Goal: Transaction & Acquisition: Purchase product/service

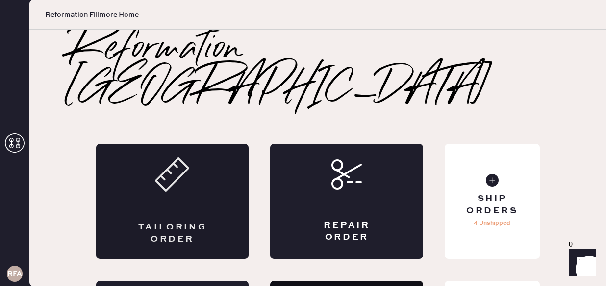
click at [166, 174] on div "Tailoring Order" at bounding box center [172, 201] width 153 height 115
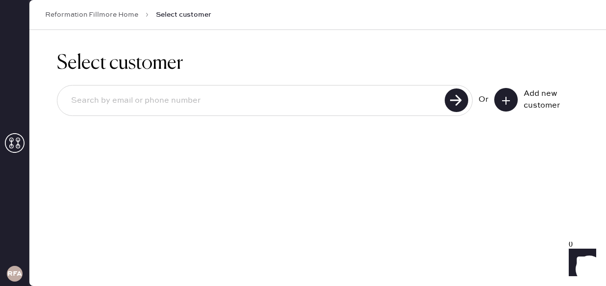
click at [540, 92] on div "Add new customer" at bounding box center [548, 100] width 49 height 24
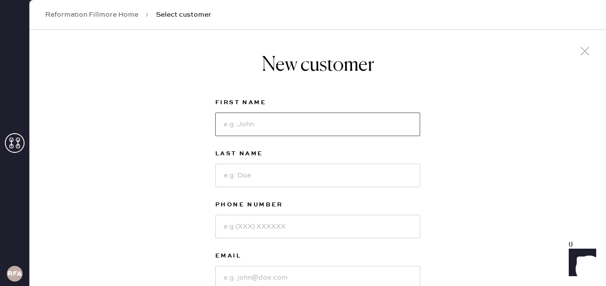
click at [363, 116] on input at bounding box center [317, 124] width 205 height 24
type input "Annabel"
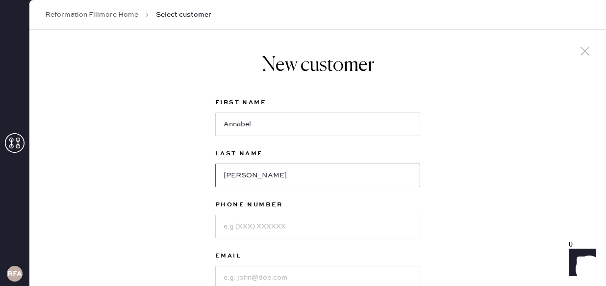
type input "[PERSON_NAME]"
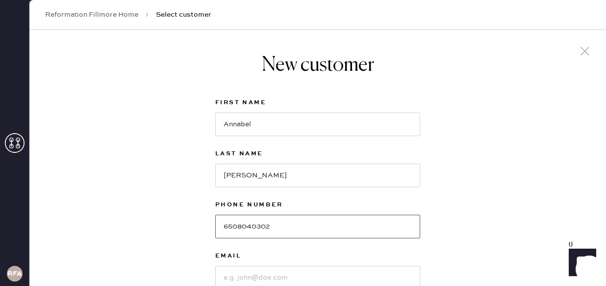
type input "6508040302"
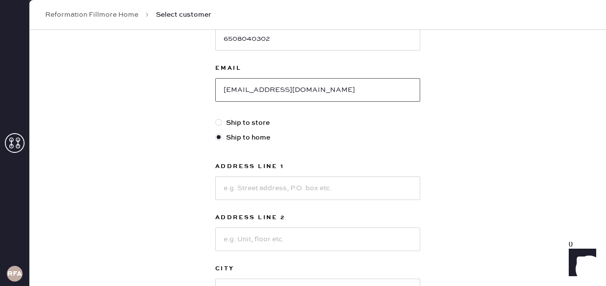
scroll to position [197, 0]
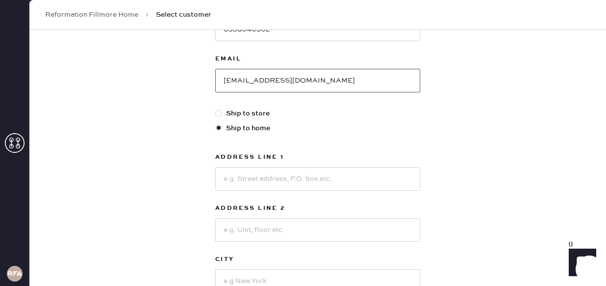
type input "[EMAIL_ADDRESS][DOMAIN_NAME]"
click at [259, 178] on input at bounding box center [317, 179] width 205 height 24
type input "3"
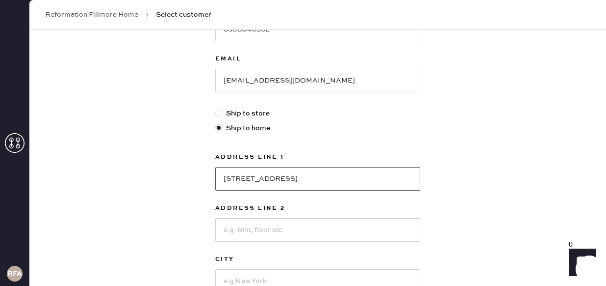
type input "[STREET_ADDRESS]"
click at [262, 228] on input at bounding box center [317, 230] width 205 height 24
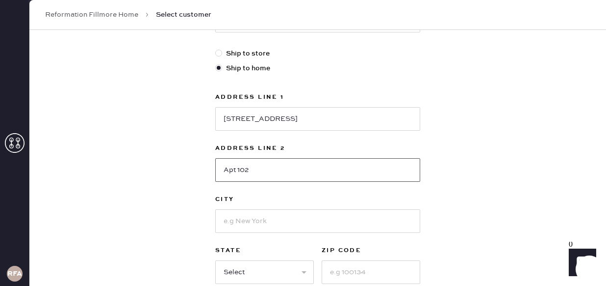
scroll to position [259, 0]
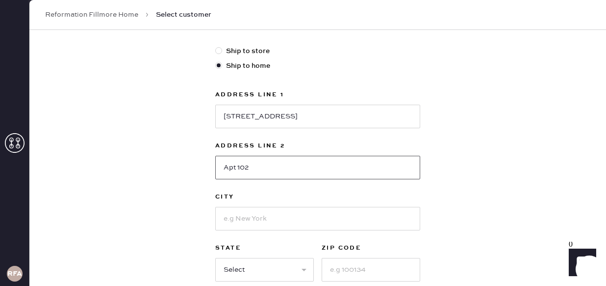
type input "Apt 102"
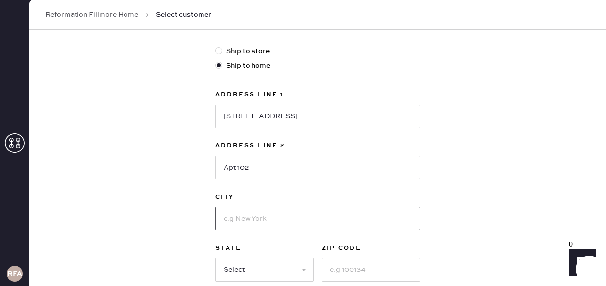
click at [234, 224] on input at bounding box center [317, 219] width 205 height 24
type input "[GEOGRAPHIC_DATA]"
click at [201, 210] on div "New customer First Name [PERSON_NAME] Last Name [PERSON_NAME] Phone Number [PHO…" at bounding box center [317, 75] width 577 height 608
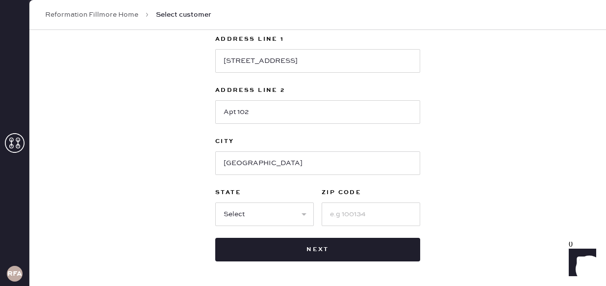
scroll to position [327, 0]
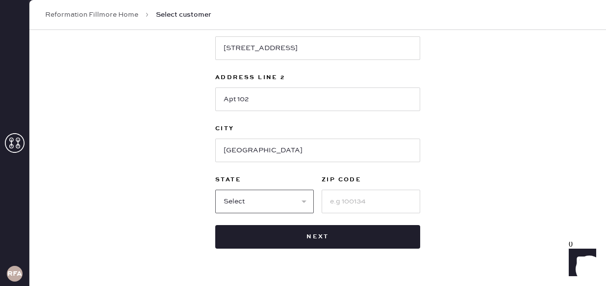
click at [245, 201] on select "Select AK AL AR AZ CA CO CT [GEOGRAPHIC_DATA] DE FL [GEOGRAPHIC_DATA] HI [GEOGR…" at bounding box center [264, 201] width 99 height 24
click at [215, 189] on select "Select AK AL AR AZ CA CO CT [GEOGRAPHIC_DATA] DE FL [GEOGRAPHIC_DATA] HI [GEOGR…" at bounding box center [264, 201] width 99 height 24
click at [240, 204] on select "Select AK AL AR AZ CA CO CT [GEOGRAPHIC_DATA] DE FL [GEOGRAPHIC_DATA] HI [GEOGR…" at bounding box center [264, 201] width 99 height 24
select select "CA"
click at [215, 189] on select "Select AK AL AR AZ CA CO CT [GEOGRAPHIC_DATA] DE FL [GEOGRAPHIC_DATA] HI [GEOGR…" at bounding box center [264, 201] width 99 height 24
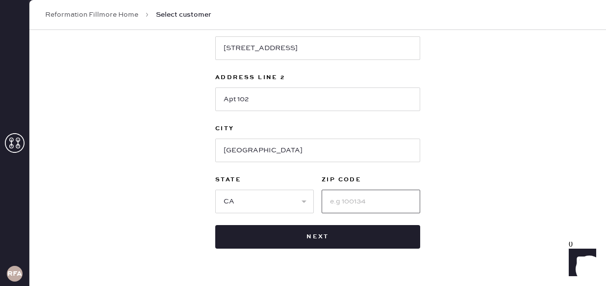
click at [359, 201] on input at bounding box center [371, 201] width 99 height 24
type input "94123"
click at [471, 176] on div "New customer First Name [PERSON_NAME] Last Name [PERSON_NAME] Phone Number [PHO…" at bounding box center [317, 7] width 577 height 608
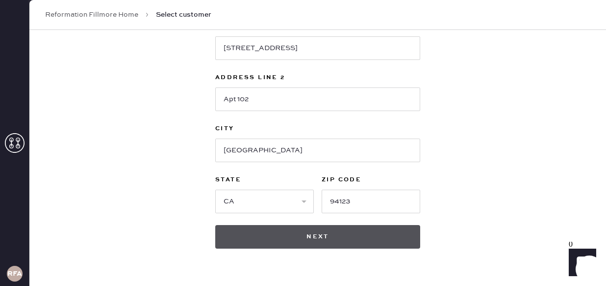
click at [399, 230] on button "Next" at bounding box center [317, 237] width 205 height 24
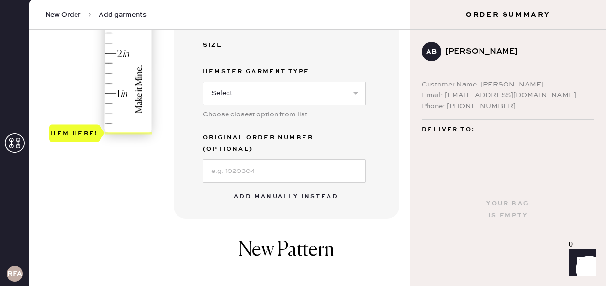
scroll to position [327, 0]
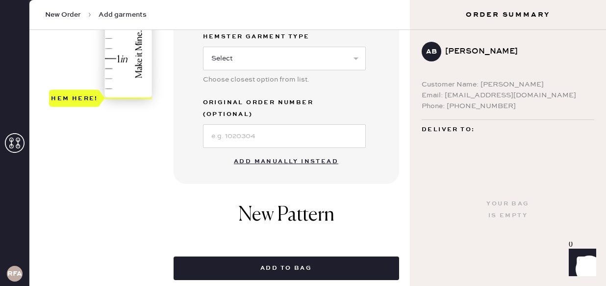
click at [311, 155] on button "Add manually instead" at bounding box center [286, 162] width 116 height 20
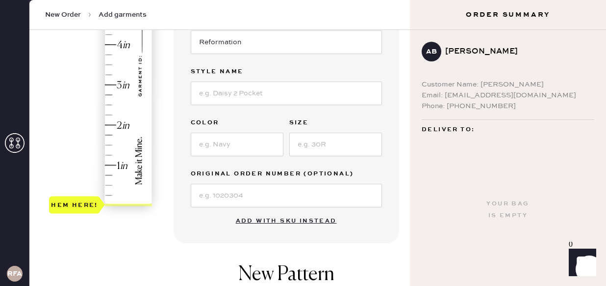
scroll to position [0, 0]
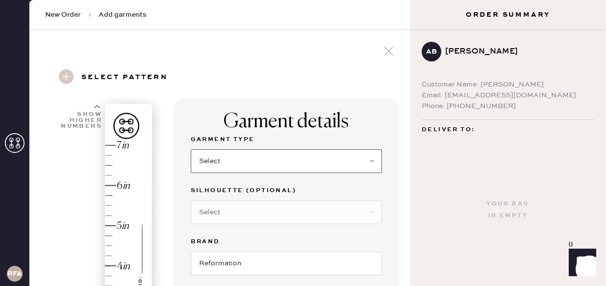
click at [286, 165] on select "Select Basic Skirt Jeans Leggings Pants Shorts Basic Sleeved Dress Basic Sleeve…" at bounding box center [286, 161] width 191 height 24
select select "2"
click at [191, 149] on select "Select Basic Skirt Jeans Leggings Pants Shorts Basic Sleeved Dress Basic Sleeve…" at bounding box center [286, 161] width 191 height 24
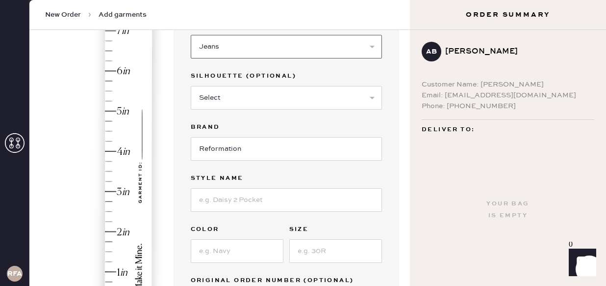
scroll to position [124, 0]
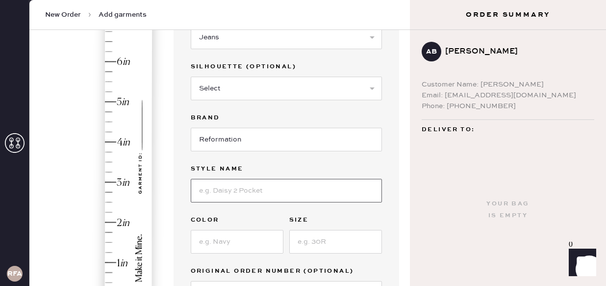
click at [267, 197] on input at bounding box center [286, 191] width 191 height 24
type input "[PERSON_NAME] LOW RISE SLOUCHY WIDE LEG JEANS"
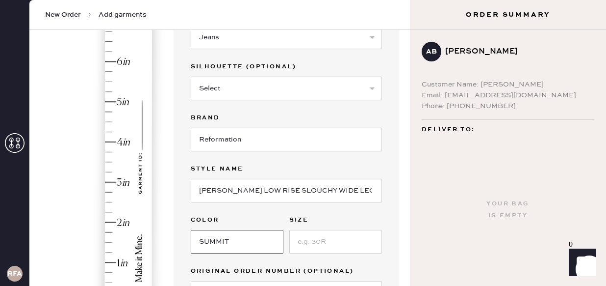
type input "SUMMIT"
type input "24"
type input "3"
click at [108, 181] on div "Hem here!" at bounding box center [101, 161] width 105 height 289
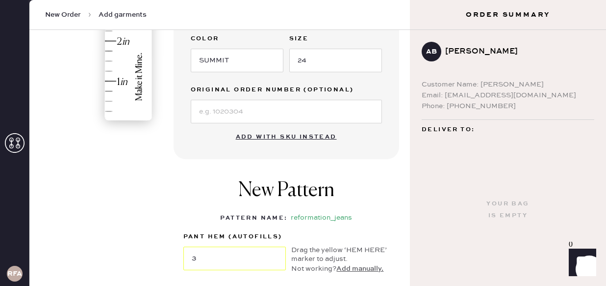
scroll to position [421, 0]
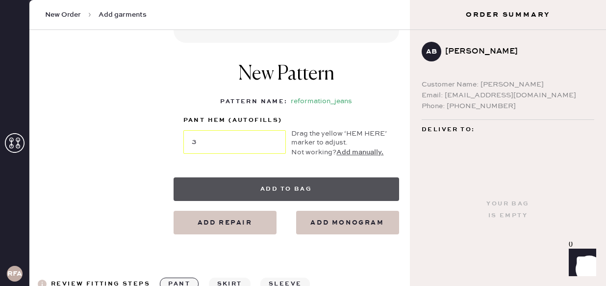
click at [258, 189] on button "Add to bag" at bounding box center [287, 189] width 226 height 24
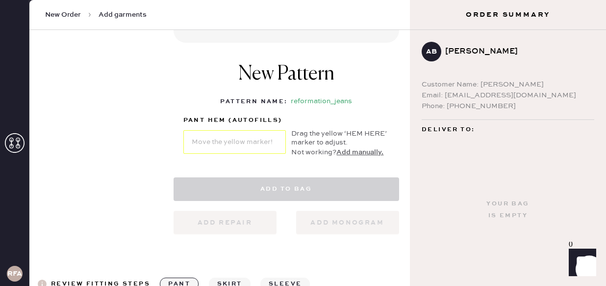
select select "2"
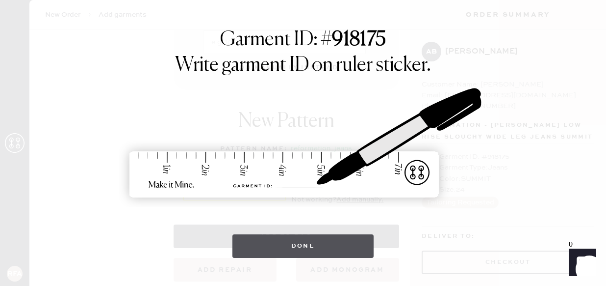
click at [283, 241] on button "Done" at bounding box center [304, 246] width 142 height 24
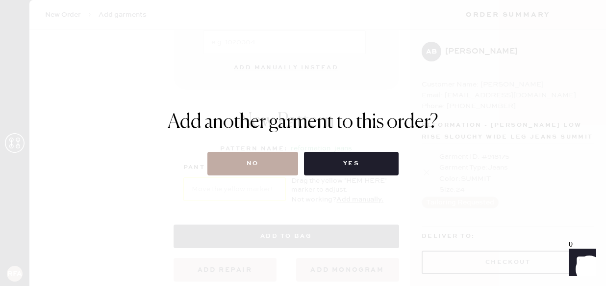
click at [250, 157] on button "No" at bounding box center [253, 164] width 91 height 24
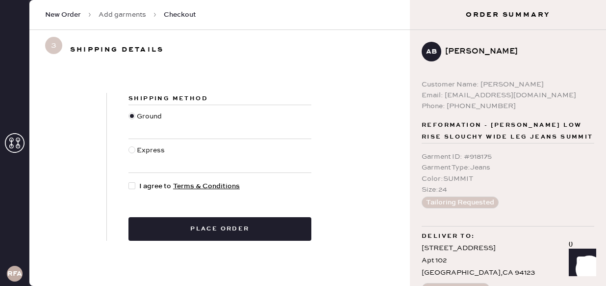
click at [131, 150] on div at bounding box center [132, 149] width 7 height 7
click at [129, 145] on input "Express" at bounding box center [129, 145] width 0 height 0
radio input "true"
click at [131, 184] on div at bounding box center [132, 185] width 7 height 7
click at [129, 181] on input "I agree to Terms & Conditions" at bounding box center [129, 181] width 0 height 0
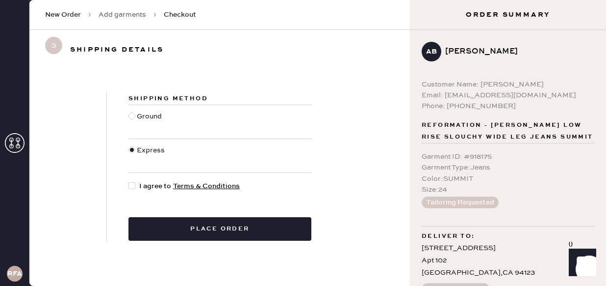
checkbox input "true"
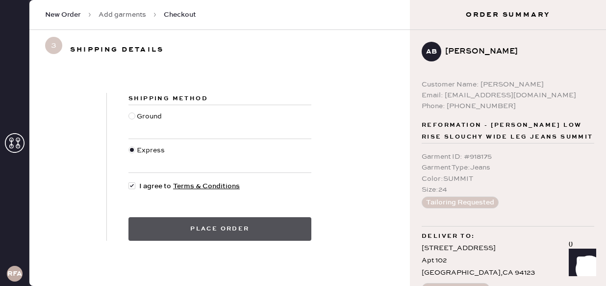
click at [169, 227] on button "Place order" at bounding box center [220, 229] width 183 height 24
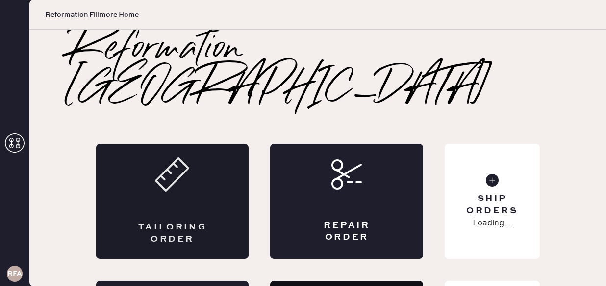
click at [153, 164] on div "Tailoring Order" at bounding box center [172, 201] width 153 height 115
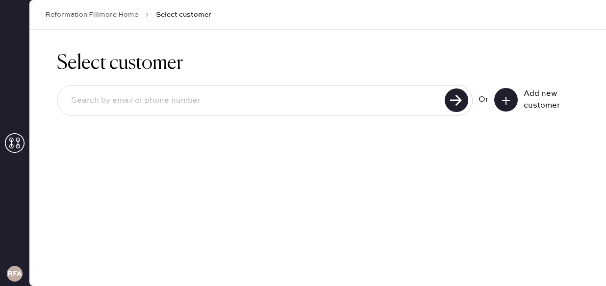
click at [149, 104] on input at bounding box center [252, 100] width 379 height 23
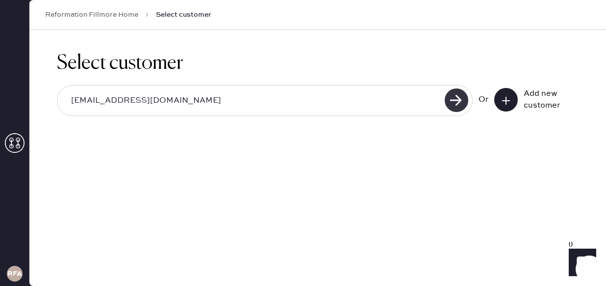
click at [453, 98] on use at bounding box center [457, 100] width 24 height 24
click at [185, 95] on input "jennychong98@gmail.com" at bounding box center [252, 100] width 379 height 23
click at [107, 100] on input "jennychong98@gmail.com" at bounding box center [252, 100] width 379 height 23
type input "jennychung98@gmail.com"
click at [454, 91] on use at bounding box center [457, 100] width 24 height 24
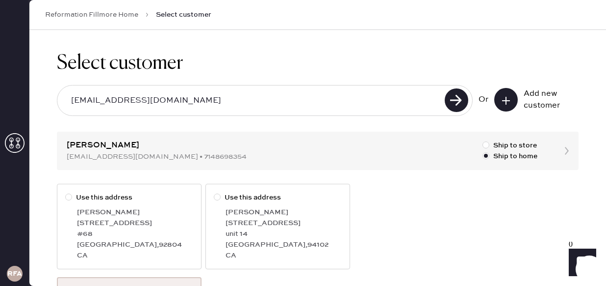
scroll to position [48, 0]
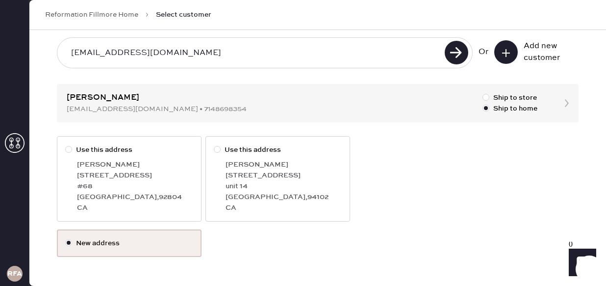
click at [218, 152] on div at bounding box center [217, 149] width 7 height 7
click at [214, 145] on input "Use this address" at bounding box center [214, 144] width 0 height 0
radio input "true"
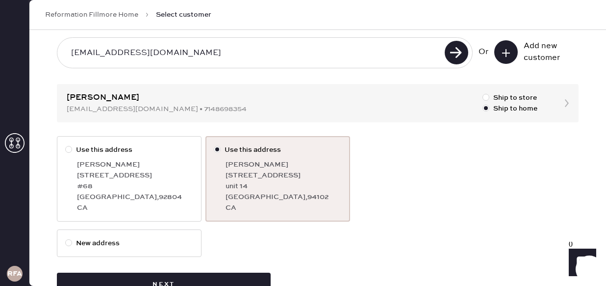
scroll to position [79, 0]
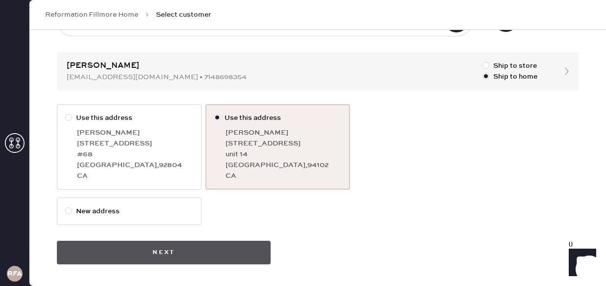
click at [188, 244] on button "Next" at bounding box center [164, 252] width 214 height 24
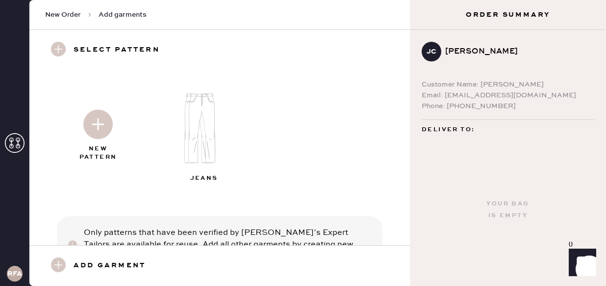
click at [103, 131] on img at bounding box center [97, 123] width 29 height 29
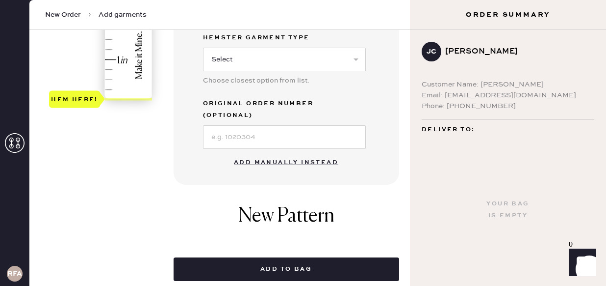
scroll to position [326, 0]
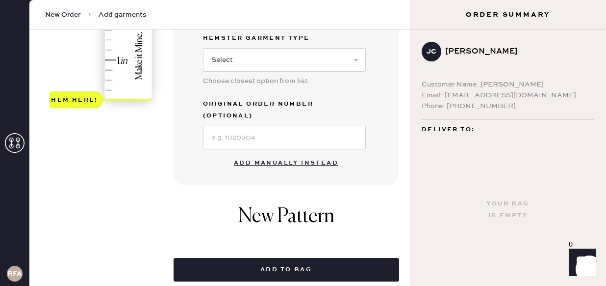
click at [275, 153] on button "Add manually instead" at bounding box center [286, 163] width 116 height 20
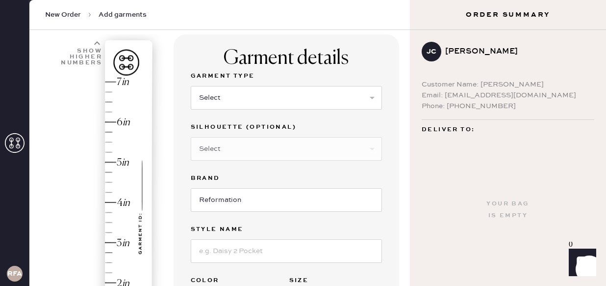
scroll to position [80, 0]
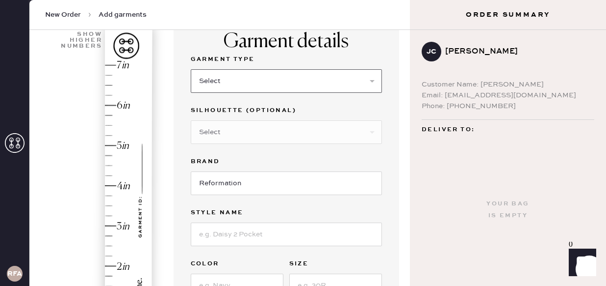
click at [236, 83] on select "Select Basic Skirt Jeans Leggings Pants Shorts Basic Sleeved Dress Basic Sleeve…" at bounding box center [286, 81] width 191 height 24
select select "4"
click at [191, 69] on select "Select Basic Skirt Jeans Leggings Pants Shorts Basic Sleeved Dress Basic Sleeve…" at bounding box center [286, 81] width 191 height 24
click at [218, 132] on select "Select Joggers Shorts Cropped Flare Boot Cut Straight Skinny Other" at bounding box center [286, 132] width 191 height 24
click at [191, 120] on select "Select Joggers Shorts Cropped Flare Boot Cut Straight Skinny Other" at bounding box center [286, 132] width 191 height 24
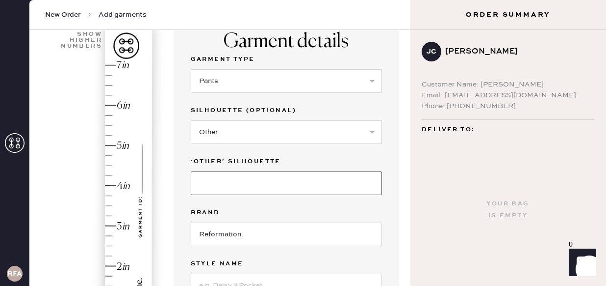
click at [227, 180] on input at bounding box center [286, 183] width 191 height 24
click at [217, 133] on select "Select Joggers Shorts Cropped Flare Boot Cut Straight Skinny Other" at bounding box center [286, 132] width 191 height 24
select select "11"
click at [191, 120] on select "Select Joggers Shorts Cropped Flare Boot Cut Straight Skinny Other" at bounding box center [286, 132] width 191 height 24
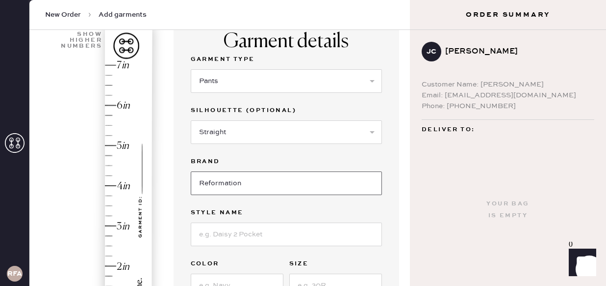
click at [215, 173] on input "Reformation" at bounding box center [286, 183] width 191 height 24
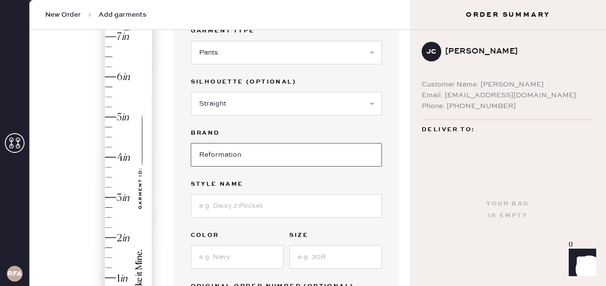
scroll to position [109, 0]
click at [220, 208] on input at bounding box center [286, 205] width 191 height 24
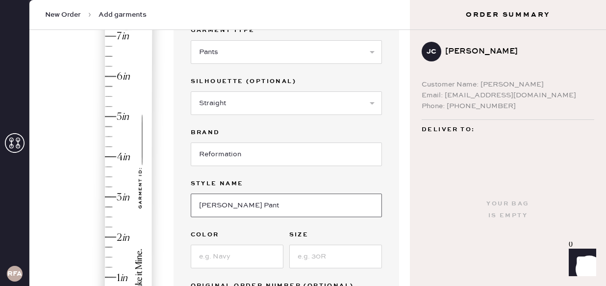
scroll to position [145, 0]
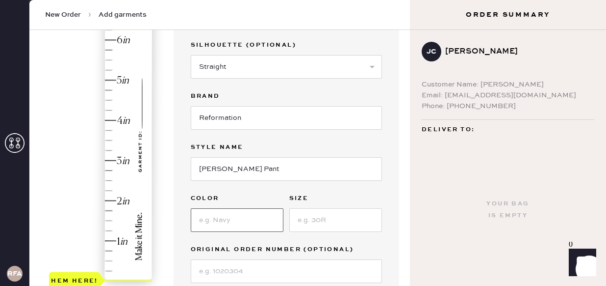
click at [229, 218] on input at bounding box center [237, 220] width 93 height 24
click at [330, 153] on div "Style name" at bounding box center [286, 148] width 191 height 14
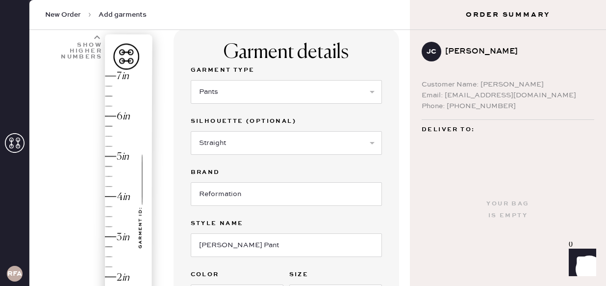
scroll to position [71, 0]
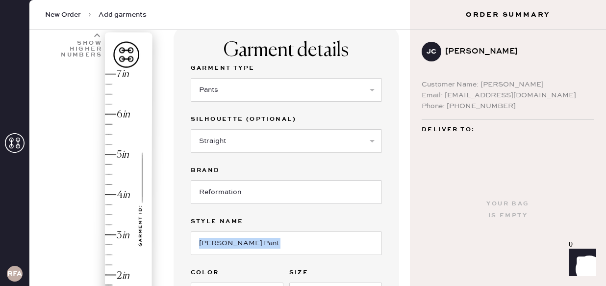
drag, startPoint x: 269, startPoint y: 254, endPoint x: 243, endPoint y: 248, distance: 26.3
click at [243, 248] on div "Garment Type Select Basic Skirt Jeans Leggings Pants Shorts Basic Sleeved Dress…" at bounding box center [286, 209] width 191 height 294
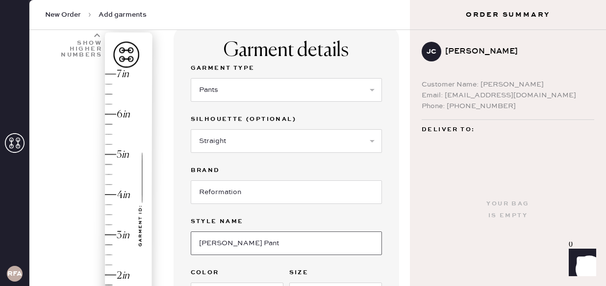
drag, startPoint x: 243, startPoint y: 248, endPoint x: 170, endPoint y: 245, distance: 73.7
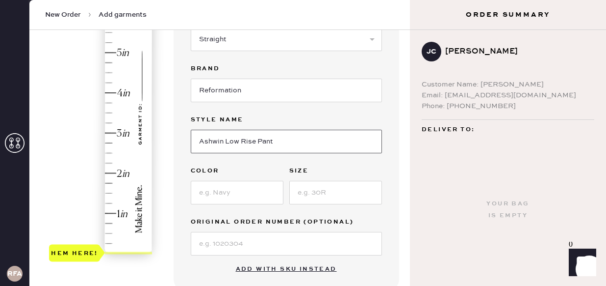
scroll to position [174, 0]
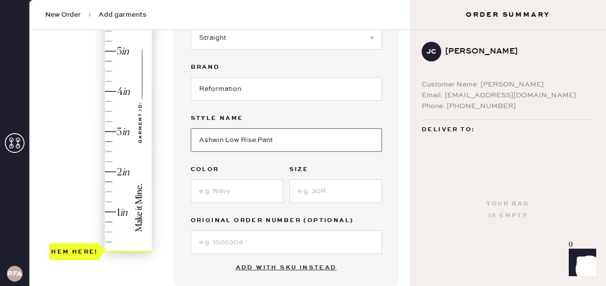
type input "Ashwin Low Rise Pant"
click at [221, 196] on input at bounding box center [237, 191] width 93 height 24
type input "Tan"
click at [321, 198] on input at bounding box center [335, 191] width 93 height 24
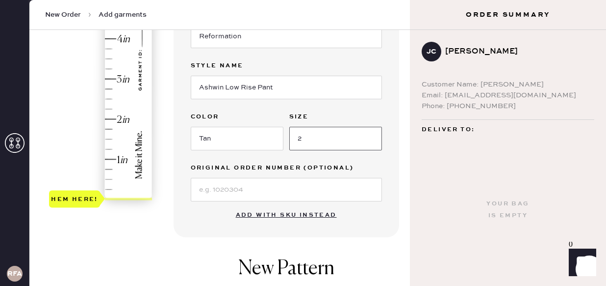
scroll to position [231, 0]
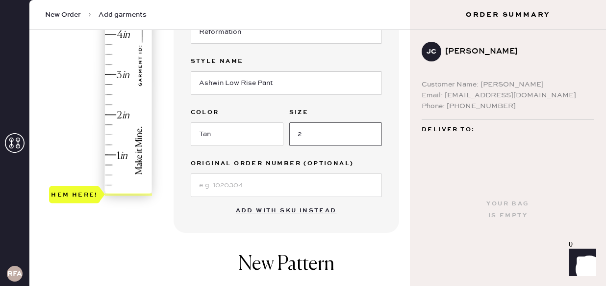
type input "2"
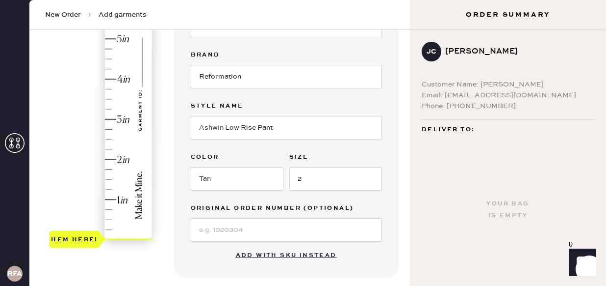
scroll to position [184, 0]
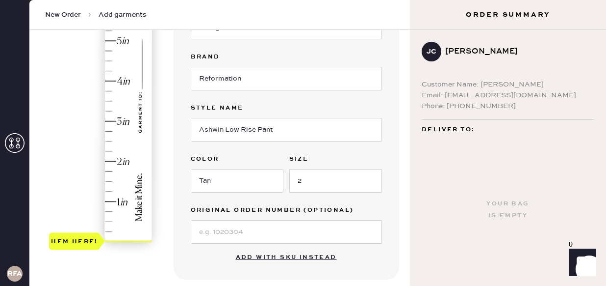
type input "4"
click at [108, 80] on div "Hem here!" at bounding box center [101, 100] width 105 height 289
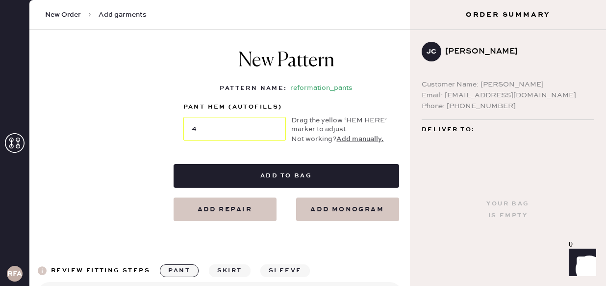
scroll to position [438, 0]
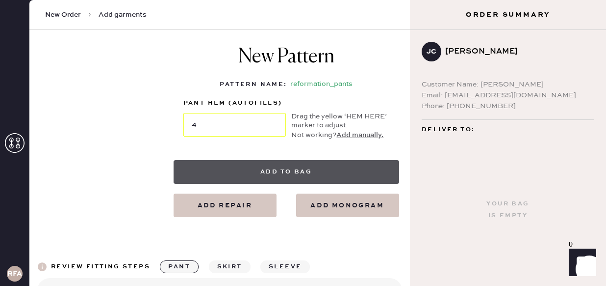
click at [268, 179] on button "Add to bag" at bounding box center [287, 172] width 226 height 24
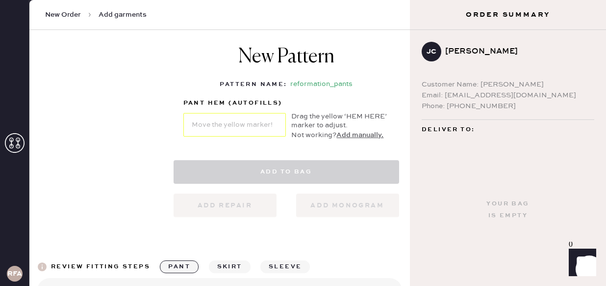
select select "4"
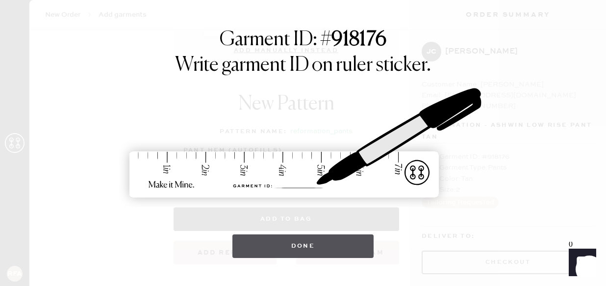
click at [334, 247] on button "Done" at bounding box center [304, 246] width 142 height 24
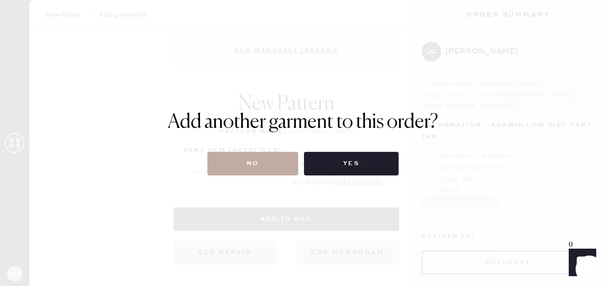
click at [261, 155] on button "No" at bounding box center [253, 164] width 91 height 24
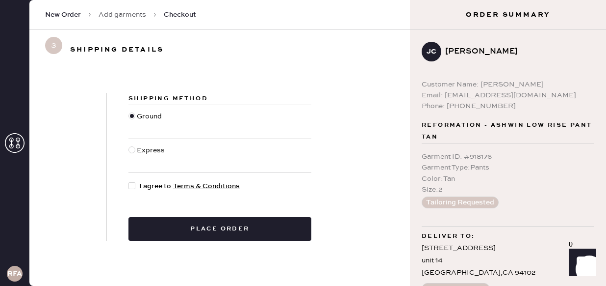
click at [129, 150] on div at bounding box center [132, 149] width 7 height 7
click at [129, 145] on input "Express" at bounding box center [129, 145] width 0 height 0
radio input "true"
click at [129, 183] on div at bounding box center [132, 185] width 7 height 7
click at [129, 181] on input "I agree to Terms & Conditions" at bounding box center [129, 181] width 0 height 0
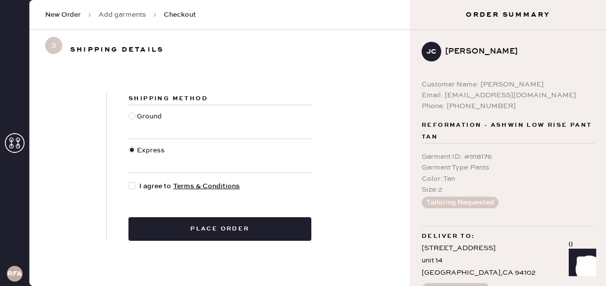
checkbox input "true"
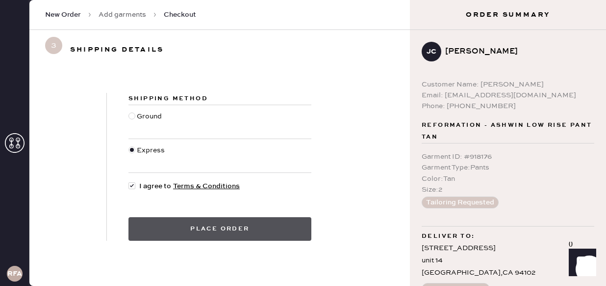
click at [258, 236] on button "Place order" at bounding box center [220, 229] width 183 height 24
